Goal: Check status: Check status

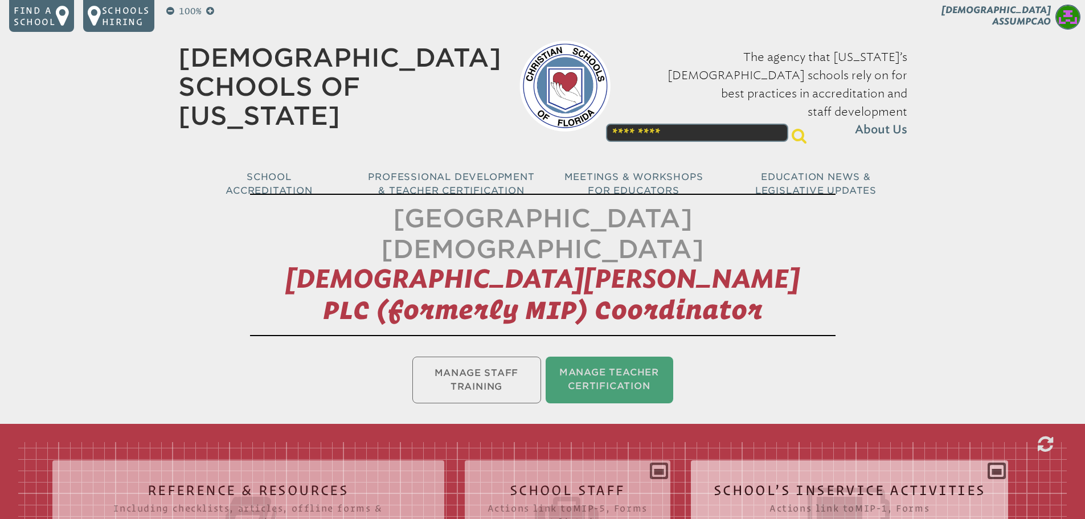
click at [994, 469] on div "School’s Inservice Activities Actions link to mip-1 , Forms Status Year # Title…" at bounding box center [850, 506] width 318 height 75
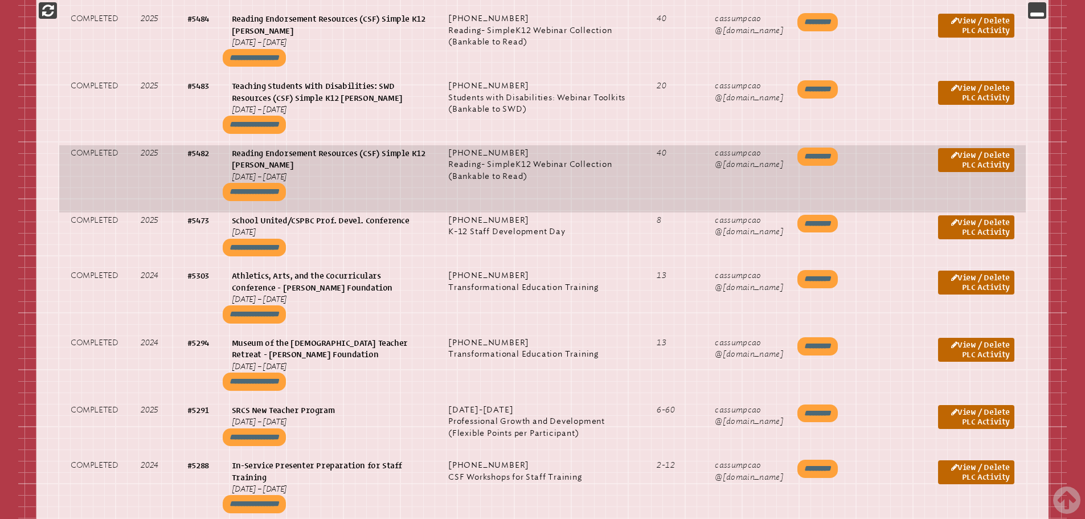
scroll to position [1709, 0]
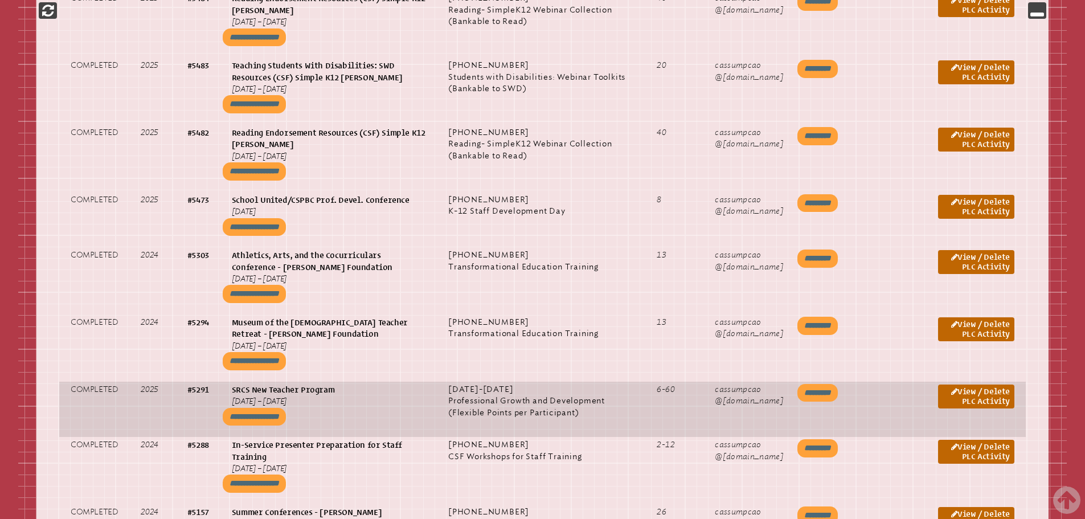
click at [838, 384] on input "*********" at bounding box center [817, 393] width 40 height 18
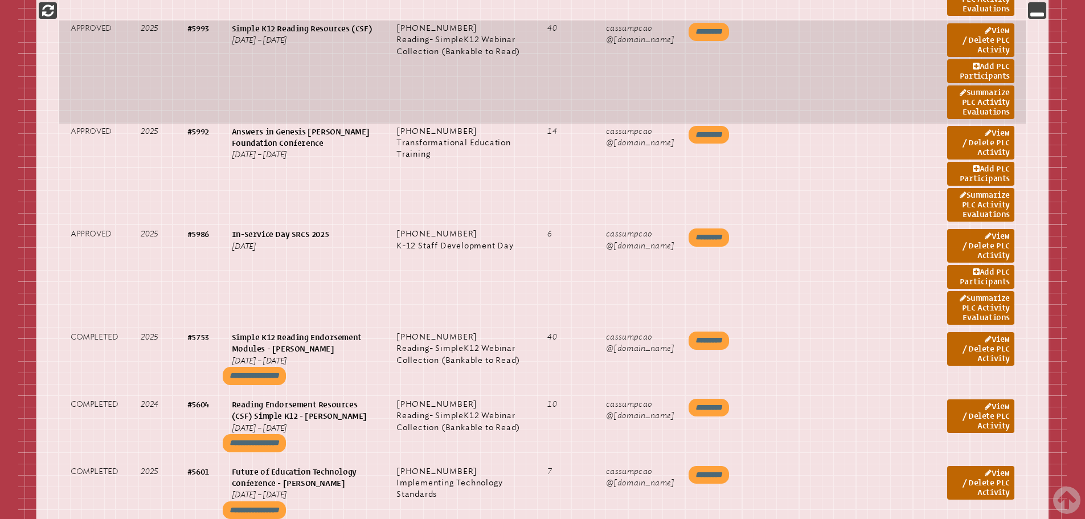
scroll to position [855, 0]
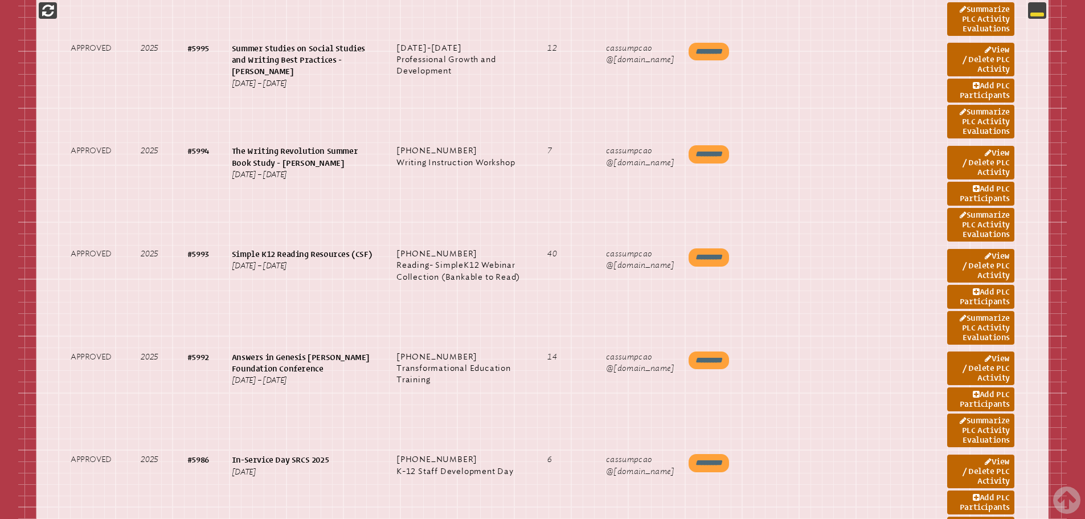
click at [1041, 14] on icon at bounding box center [1037, 10] width 14 height 14
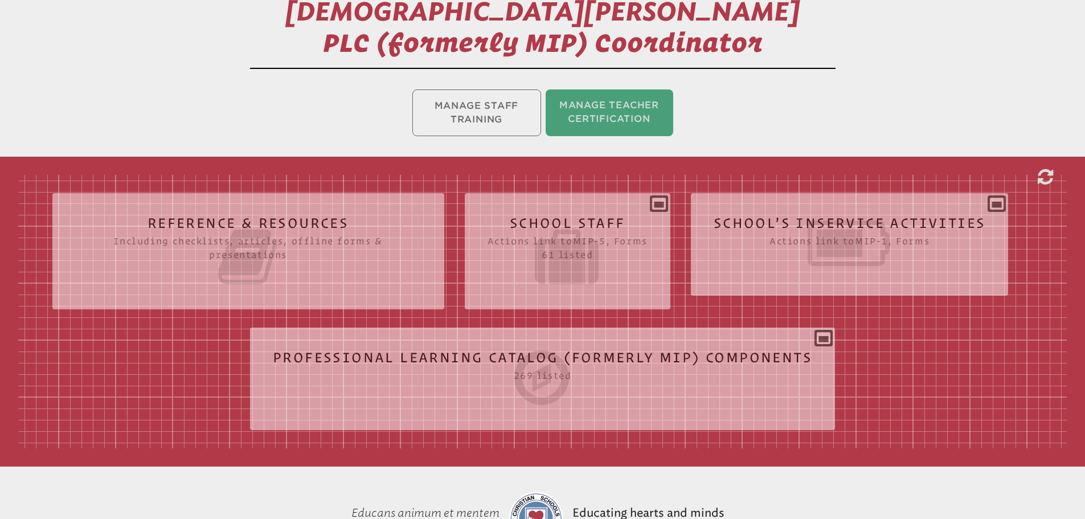
scroll to position [263, 0]
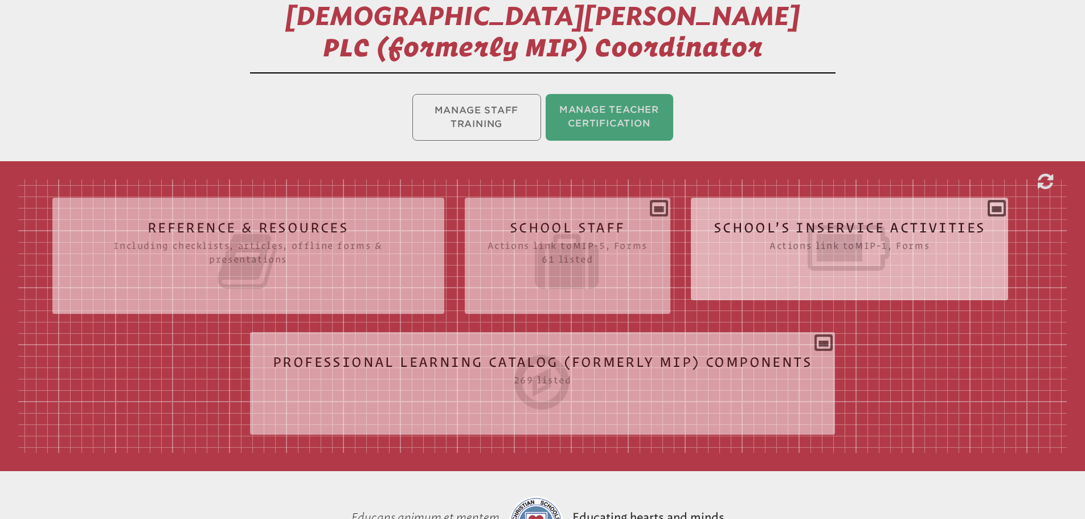
click at [996, 207] on div "School’s Inservice Activities Actions link to mip-1 , Forms Status Year # Title…" at bounding box center [850, 244] width 318 height 75
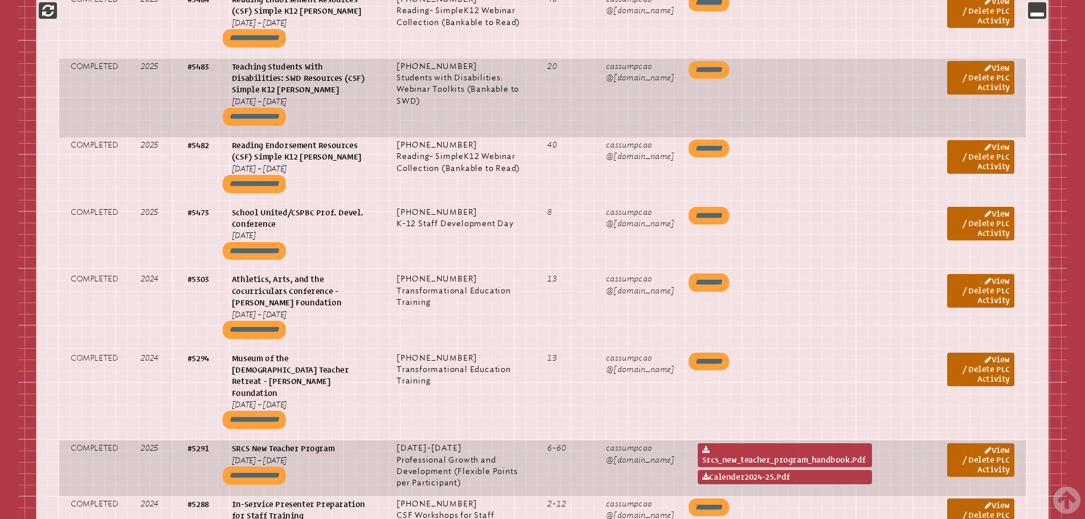
scroll to position [1800, 0]
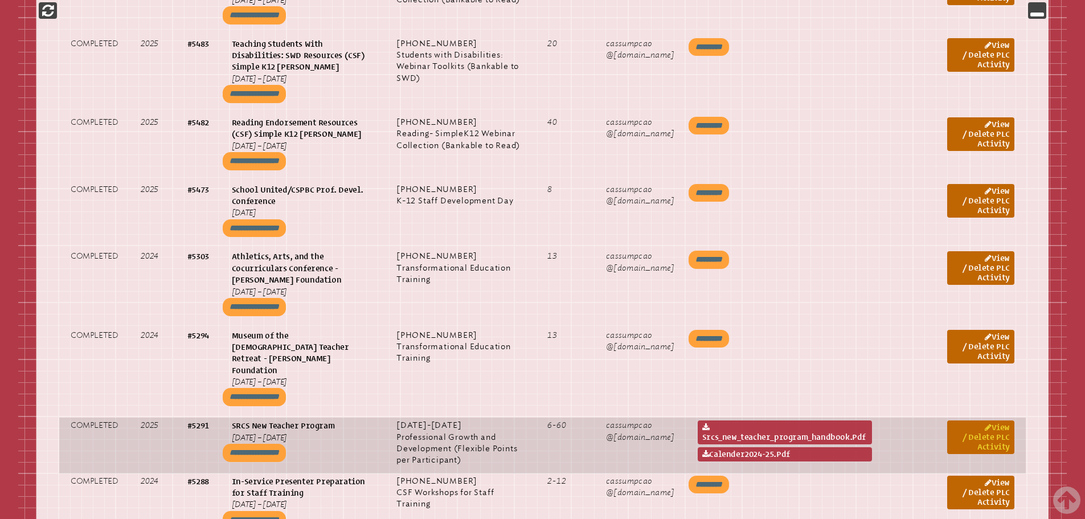
click at [997, 420] on link "View / Delete PLC Activity" at bounding box center [980, 437] width 67 height 34
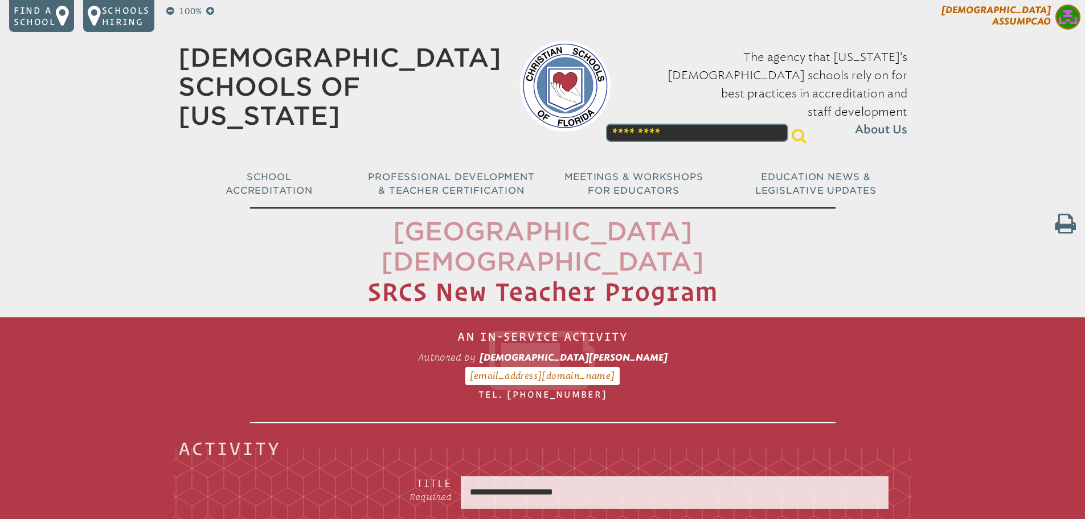
click at [1051, 23] on p "[DEMOGRAPHIC_DATA][PERSON_NAME]" at bounding box center [991, 19] width 187 height 28
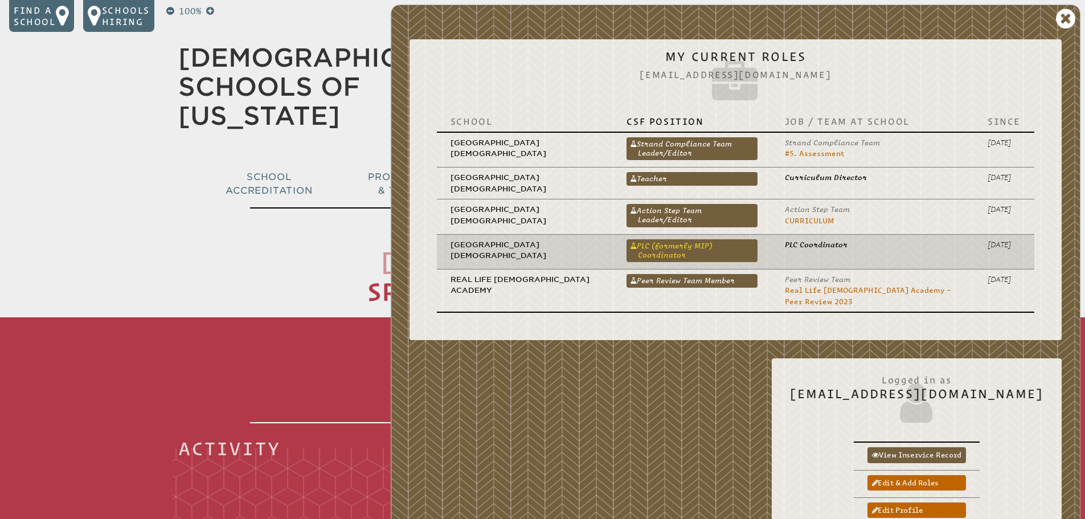
click at [703, 240] on link "PLC (formerly MIP) Coordinator" at bounding box center [691, 250] width 130 height 23
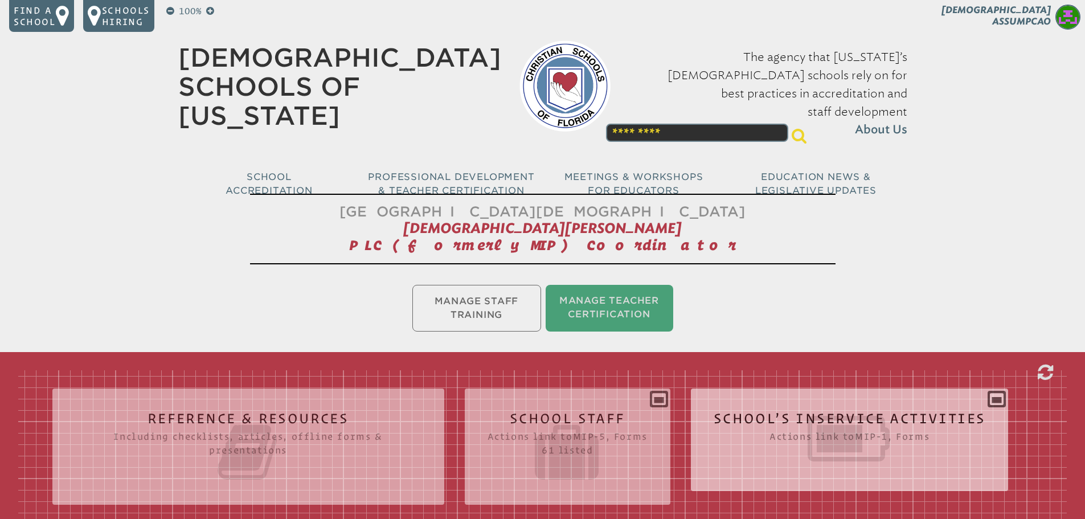
click at [996, 401] on div "School’s Inservice Activities Actions link to mip-1 , Forms Status Year # Title…" at bounding box center [850, 435] width 318 height 75
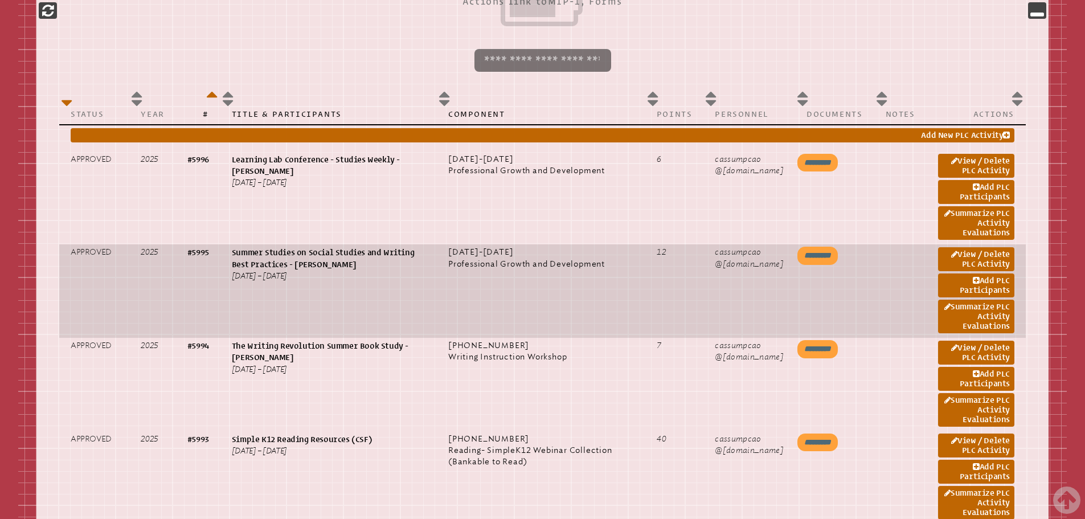
scroll to position [626, 0]
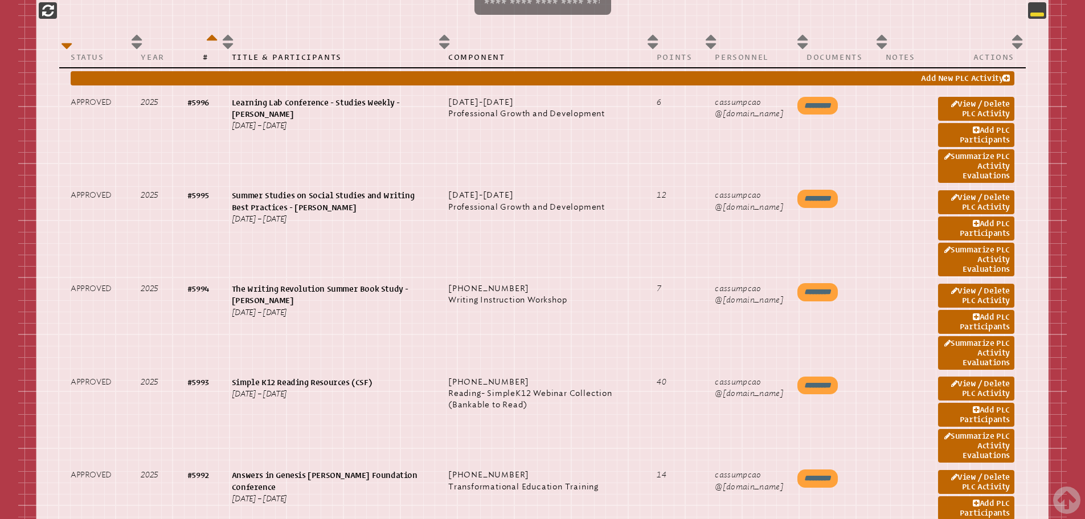
click at [1036, 15] on icon at bounding box center [1037, 10] width 14 height 14
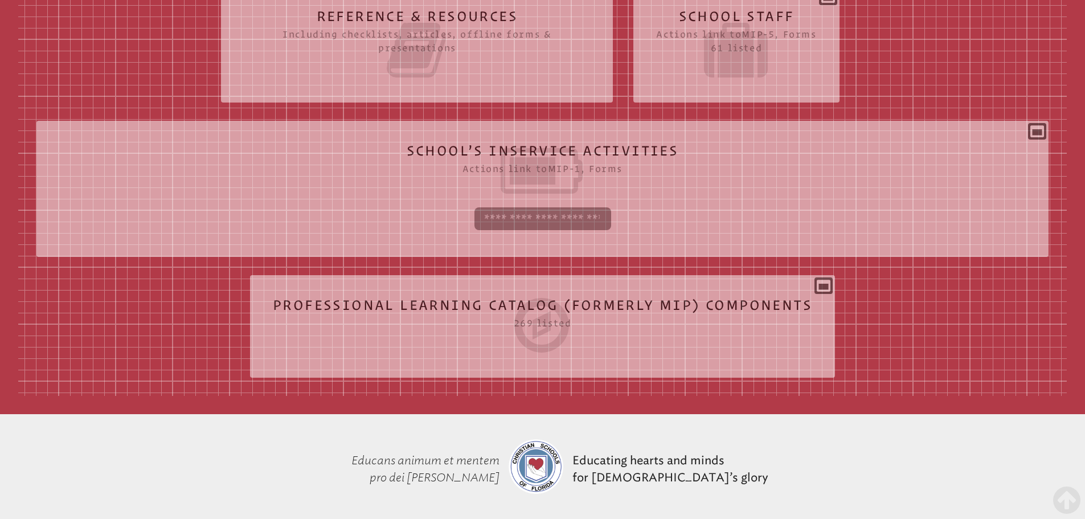
scroll to position [392, 0]
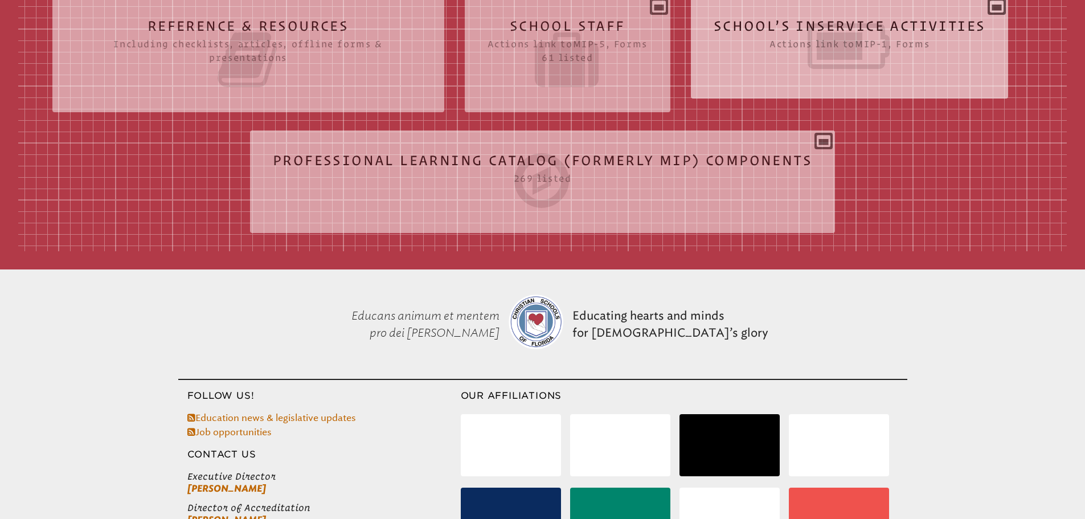
click at [1001, 9] on div "School’s Inservice Activities Actions link to mip-1 , Forms Status Year # Title…" at bounding box center [850, 42] width 318 height 75
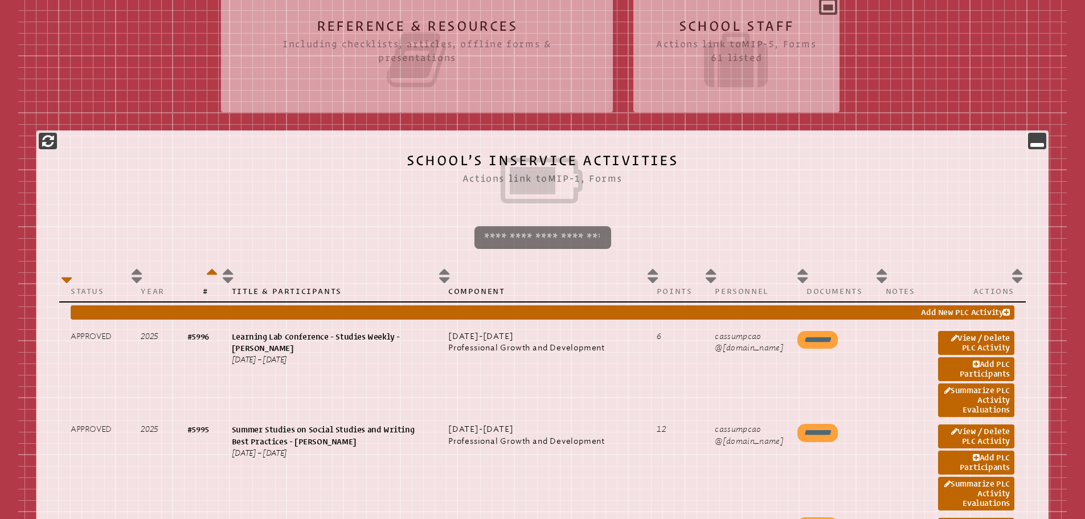
click at [1038, 141] on icon at bounding box center [1037, 141] width 14 height 14
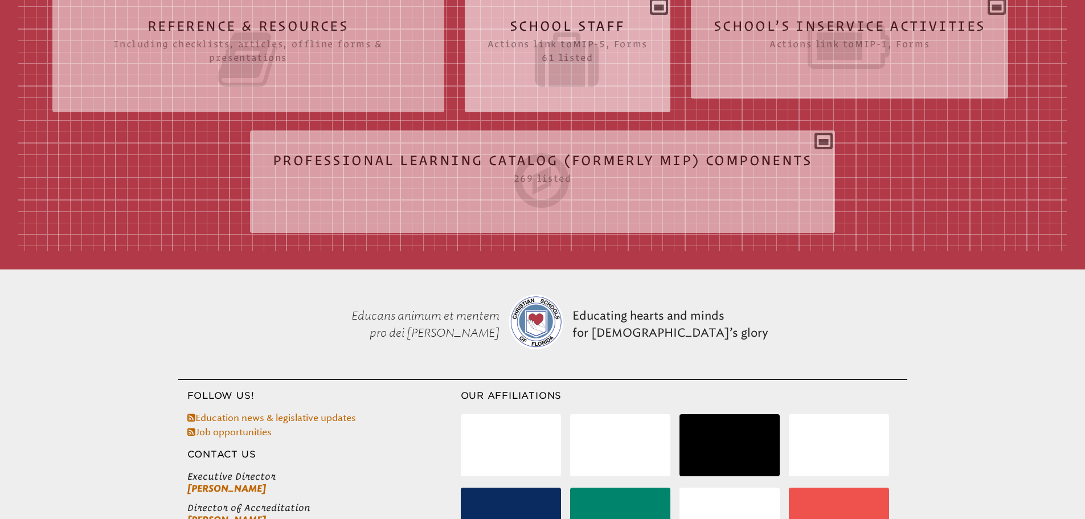
click at [665, 10] on div "School Staff Actions link to mip-5 , Forms 61 listed Report (for printing & exp…" at bounding box center [568, 49] width 206 height 89
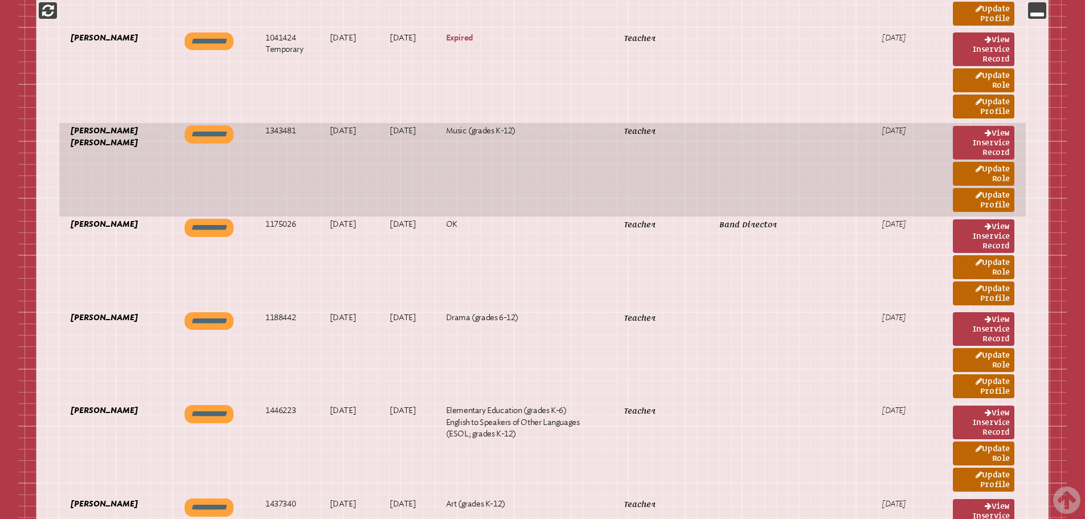
scroll to position [1133, 0]
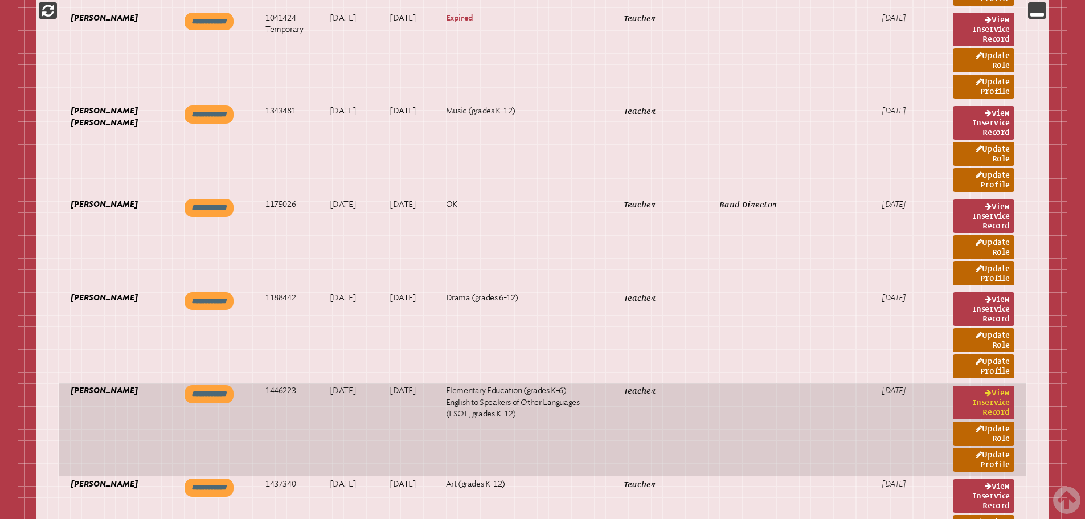
click at [987, 386] on link "View inservice record" at bounding box center [984, 403] width 62 height 34
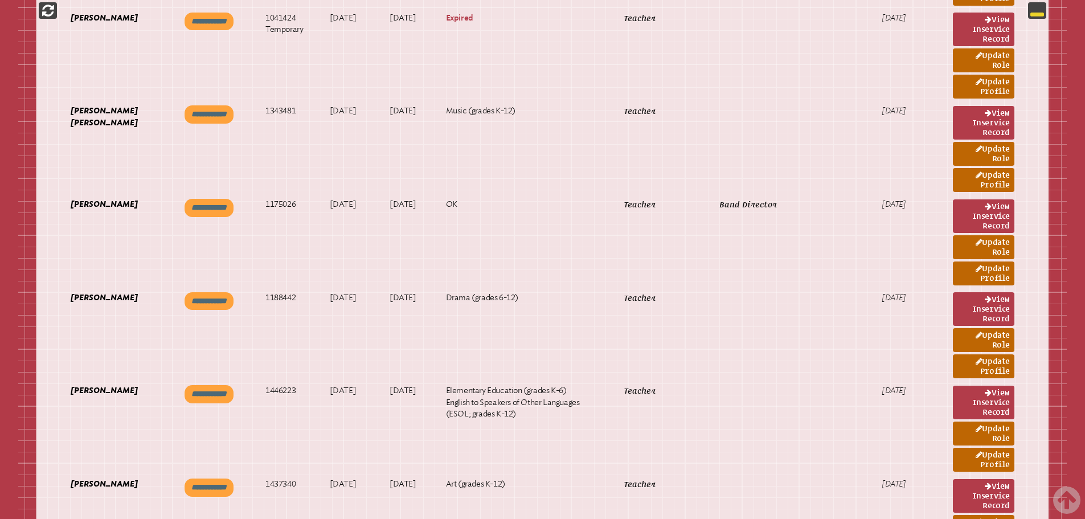
click at [1034, 11] on icon at bounding box center [1037, 10] width 14 height 14
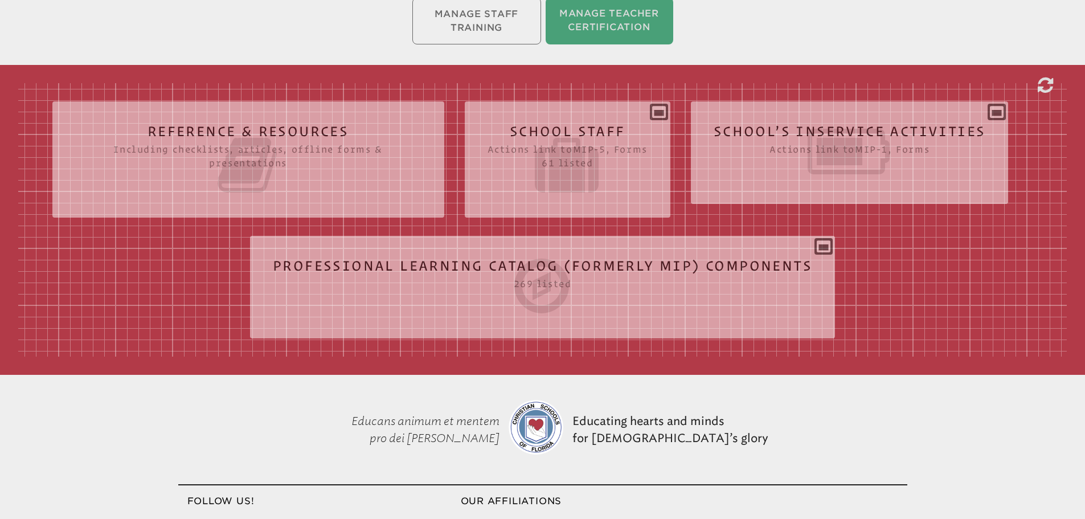
scroll to position [278, 0]
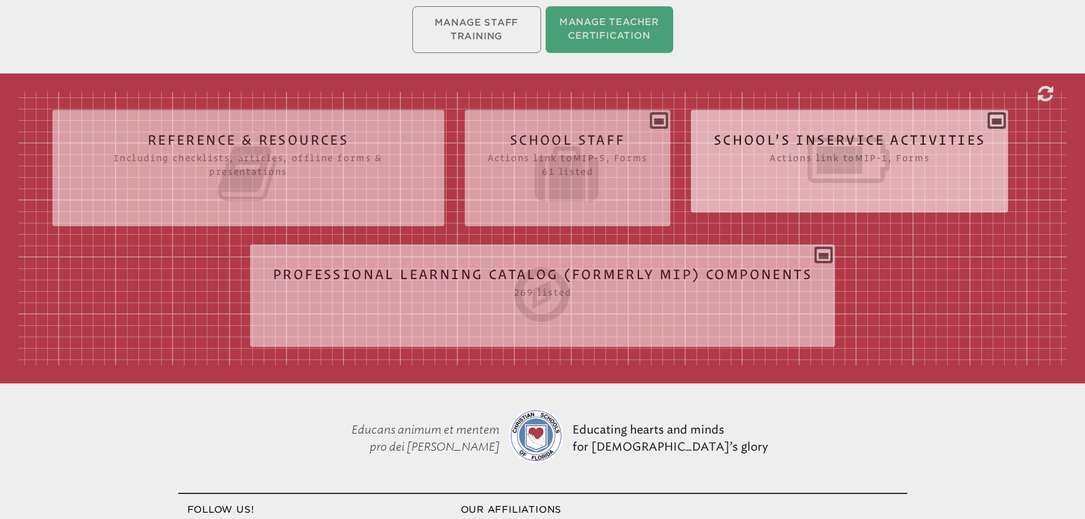
click at [993, 121] on div "School’s Inservice Activities Actions link to mip-1 , Forms Status Year # Title…" at bounding box center [850, 156] width 318 height 75
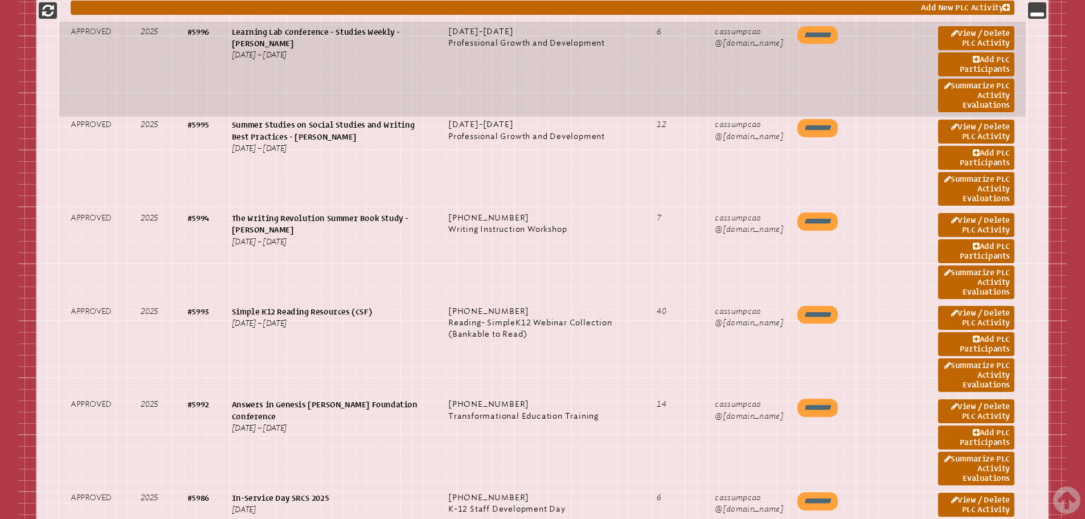
scroll to position [677, 0]
